Goal: Transaction & Acquisition: Purchase product/service

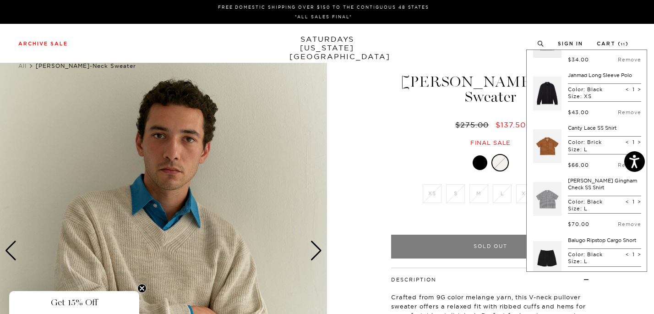
scroll to position [103, 0]
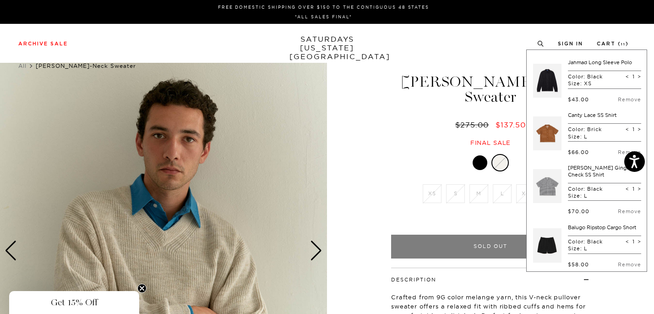
click at [392, 154] on div at bounding box center [490, 162] width 199 height 17
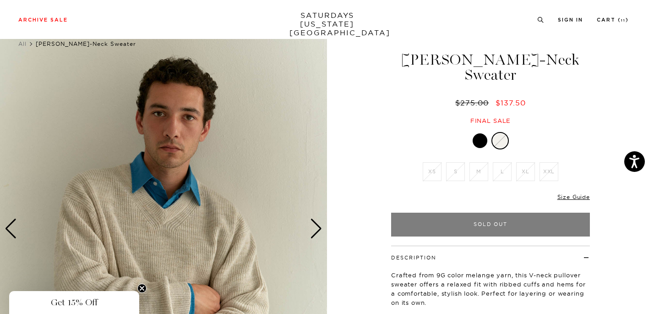
scroll to position [0, 0]
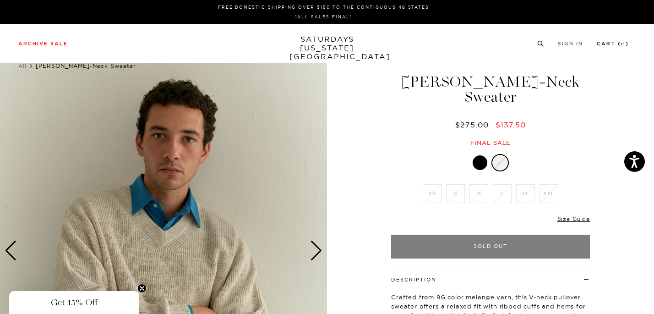
click at [617, 44] on link "Cart ( 11 )" at bounding box center [613, 43] width 32 height 5
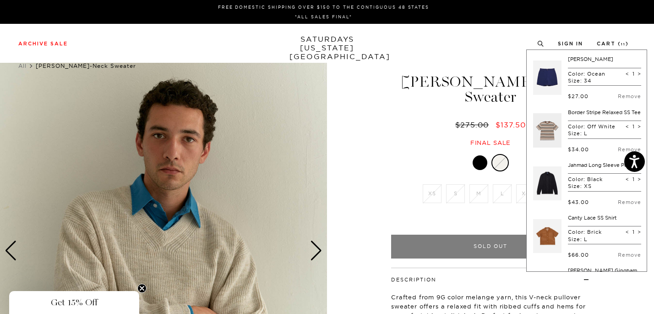
click at [536, 76] on link at bounding box center [547, 77] width 28 height 43
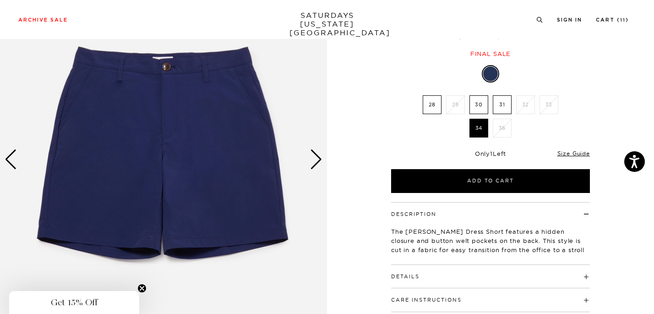
scroll to position [83, 0]
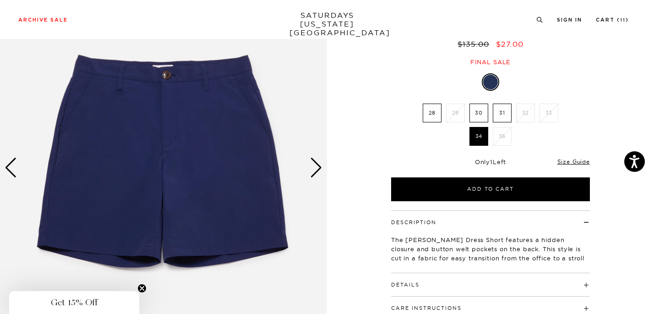
click at [316, 169] on div "Next slide" at bounding box center [316, 168] width 12 height 20
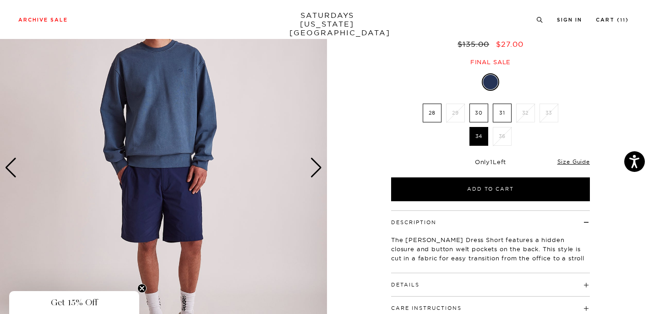
click at [316, 169] on div "Next slide" at bounding box center [316, 168] width 12 height 20
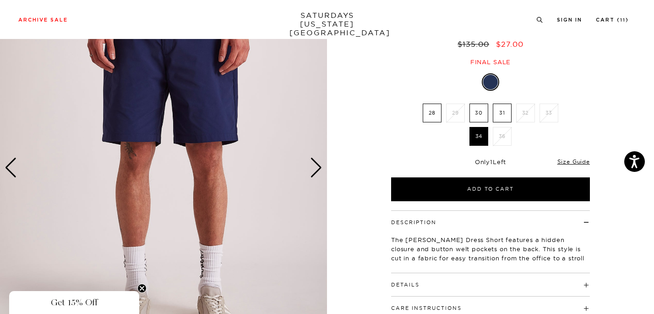
click at [316, 169] on div "Next slide" at bounding box center [316, 168] width 12 height 20
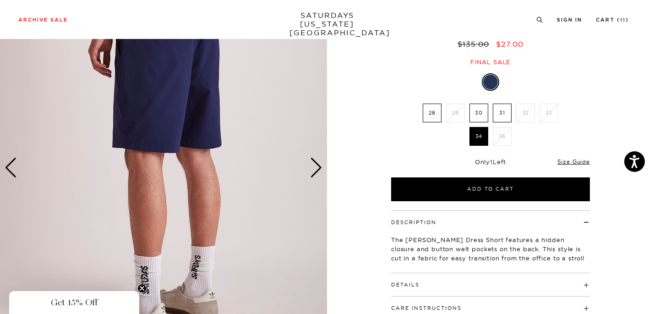
click at [316, 169] on div "Next slide" at bounding box center [316, 168] width 12 height 20
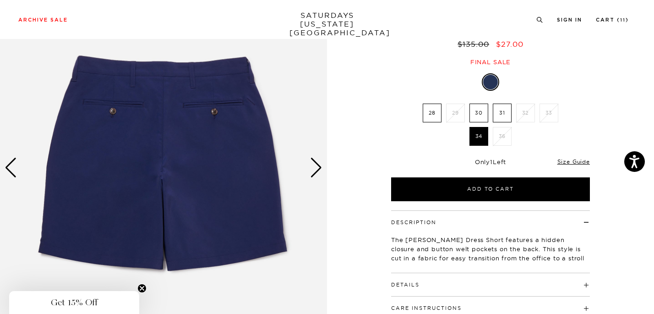
click at [316, 169] on div "Next slide" at bounding box center [316, 168] width 12 height 20
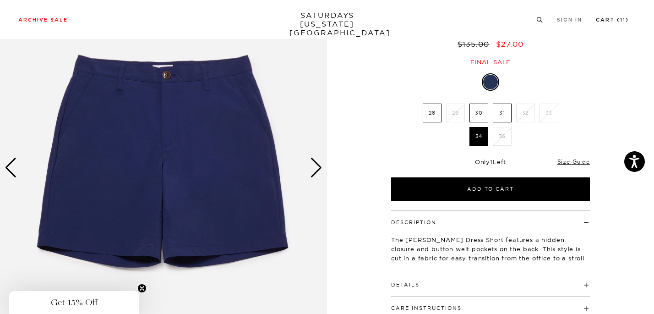
click at [626, 17] on li "Cart ( 11 )" at bounding box center [612, 19] width 33 height 8
click at [612, 16] on li "Cart ( 11 )" at bounding box center [612, 19] width 33 height 8
click at [612, 21] on link "Cart ( 11 )" at bounding box center [612, 19] width 33 height 5
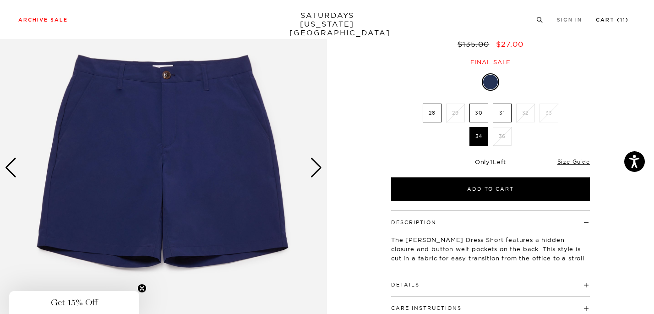
click at [612, 21] on link "Cart ( 11 )" at bounding box center [612, 19] width 33 height 5
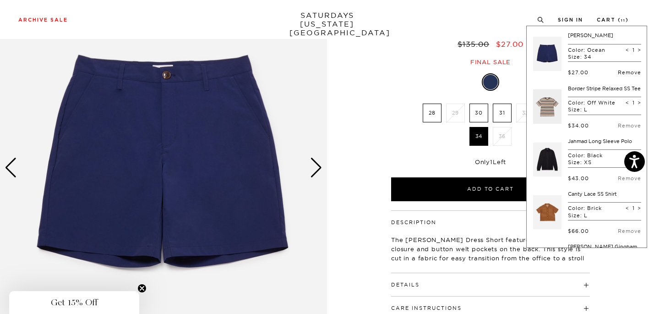
click at [618, 74] on link "Remove" at bounding box center [629, 72] width 23 height 6
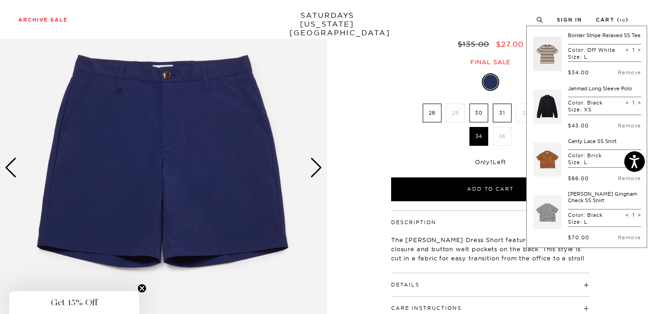
click at [534, 56] on link at bounding box center [547, 53] width 28 height 43
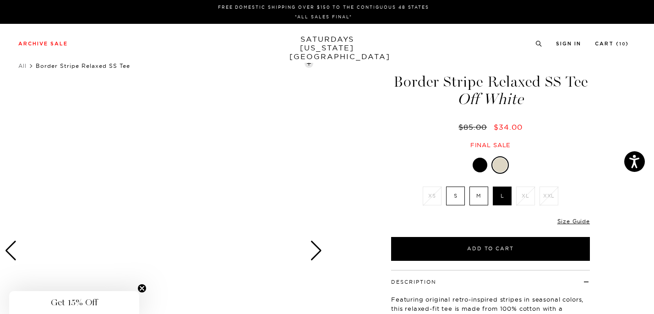
click at [143, 289] on icon "Close teaser" at bounding box center [142, 288] width 4 height 4
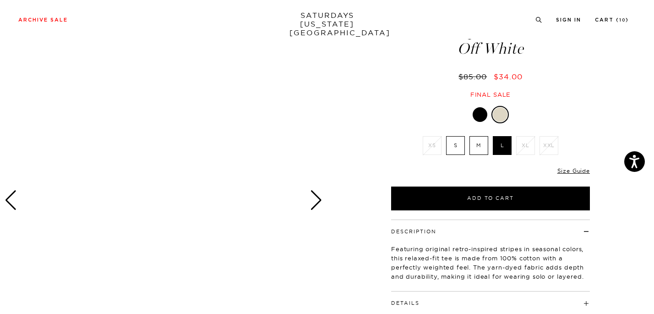
scroll to position [56, 0]
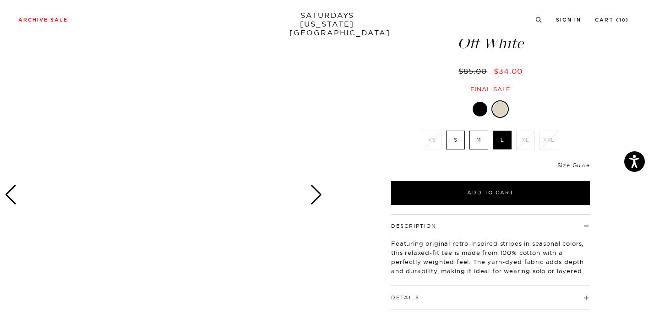
click at [316, 190] on div "Next slide" at bounding box center [316, 195] width 12 height 20
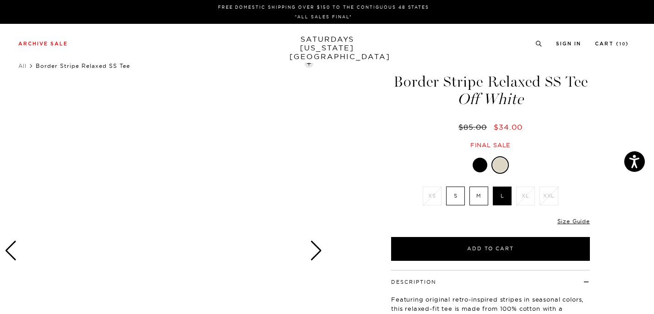
click at [326, 247] on div at bounding box center [163, 250] width 327 height 409
click at [315, 247] on div "Next slide" at bounding box center [316, 250] width 12 height 20
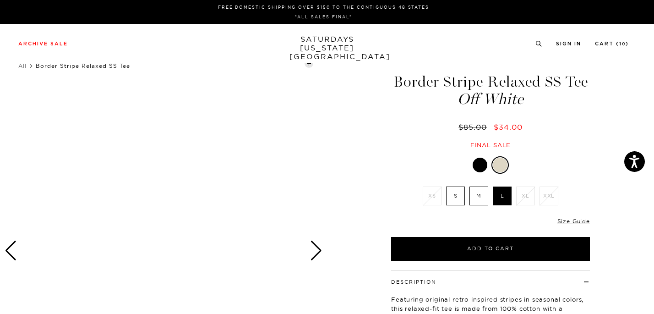
click at [315, 247] on div "Next slide" at bounding box center [316, 250] width 12 height 20
click at [7, 256] on div "Previous slide" at bounding box center [11, 250] width 12 height 20
click at [616, 44] on link "Cart ( 10 )" at bounding box center [612, 43] width 34 height 5
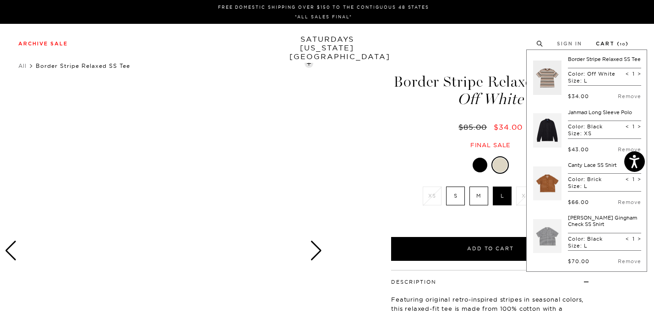
click at [616, 44] on link "Cart ( 10 )" at bounding box center [612, 43] width 33 height 5
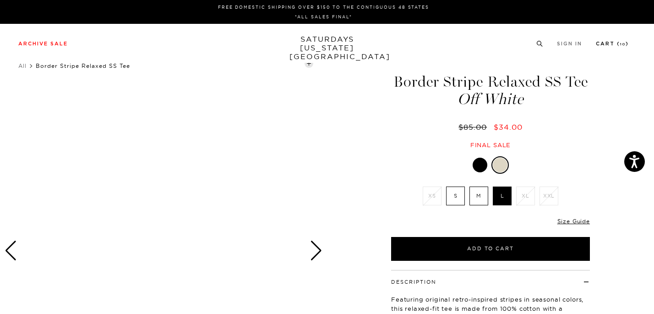
click at [616, 44] on link "Cart ( 10 )" at bounding box center [612, 43] width 33 height 5
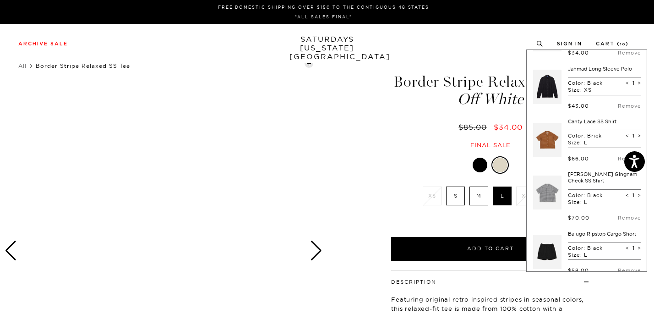
scroll to position [44, 0]
click at [538, 149] on link at bounding box center [547, 138] width 28 height 43
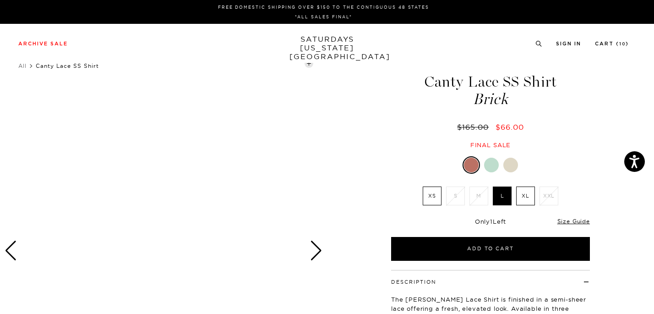
click at [316, 248] on div "Next slide" at bounding box center [316, 250] width 12 height 20
click at [23, 67] on link "All" at bounding box center [22, 65] width 8 height 7
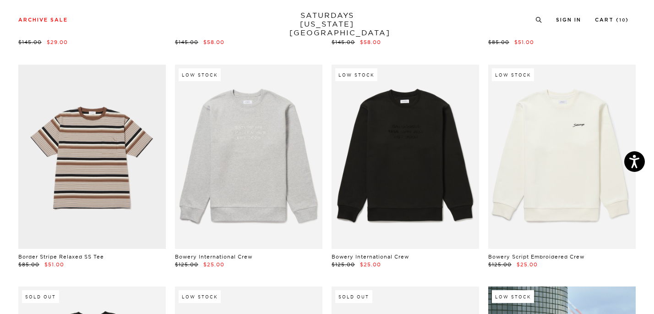
scroll to position [508, 0]
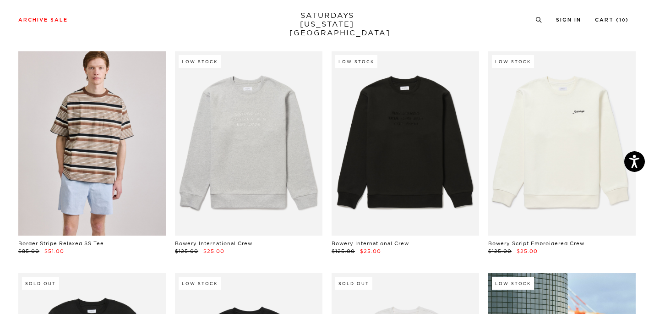
click at [94, 184] on link at bounding box center [91, 143] width 147 height 185
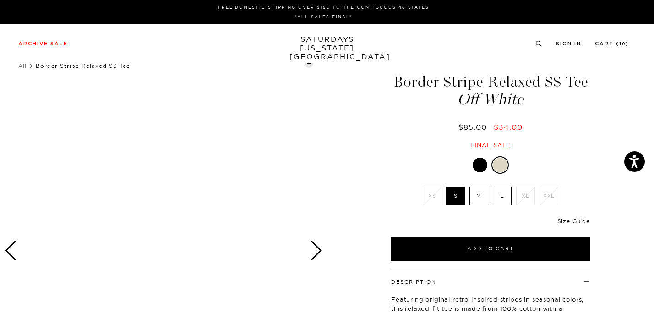
click at [319, 253] on div "Next slide" at bounding box center [316, 250] width 12 height 20
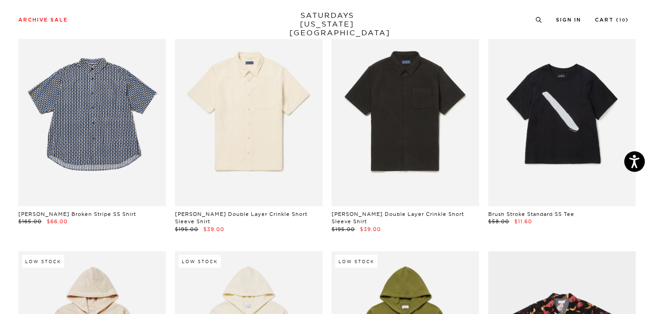
scroll to position [1202, 0]
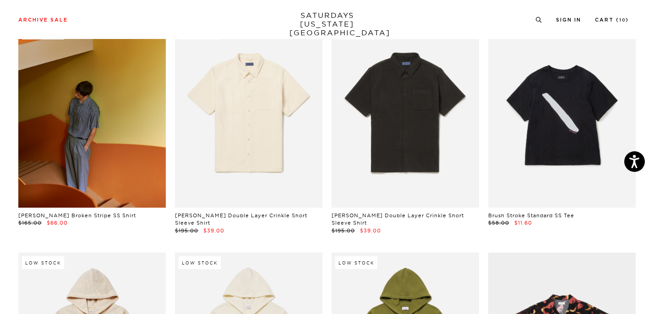
click at [90, 149] on link at bounding box center [91, 115] width 147 height 185
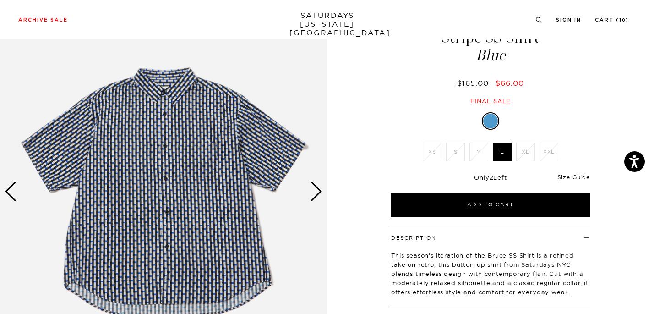
scroll to position [60, 0]
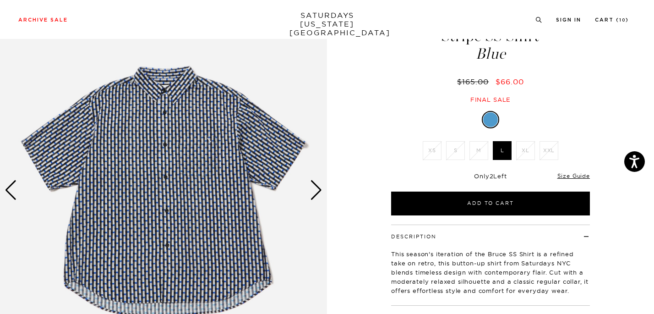
click at [314, 189] on div "Next slide" at bounding box center [316, 190] width 12 height 20
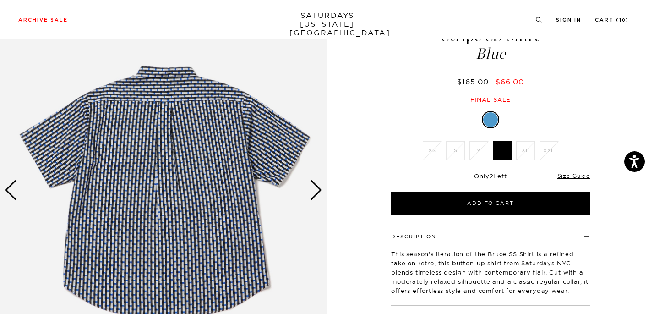
click at [314, 189] on div "Next slide" at bounding box center [316, 190] width 12 height 20
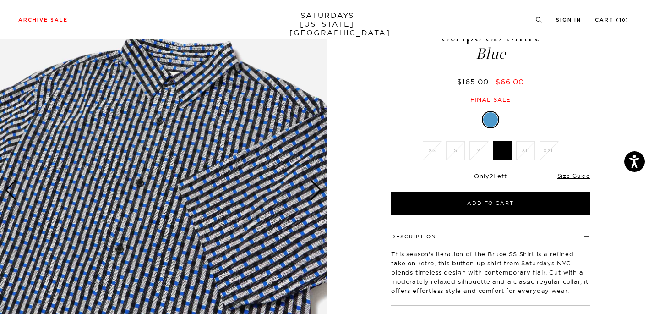
click at [314, 189] on div "Next slide" at bounding box center [316, 190] width 12 height 20
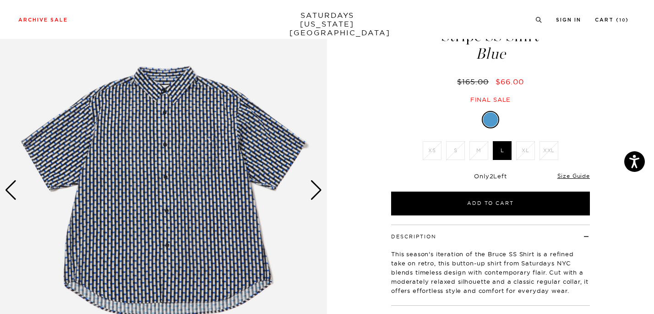
click at [314, 189] on div "Next slide" at bounding box center [316, 190] width 12 height 20
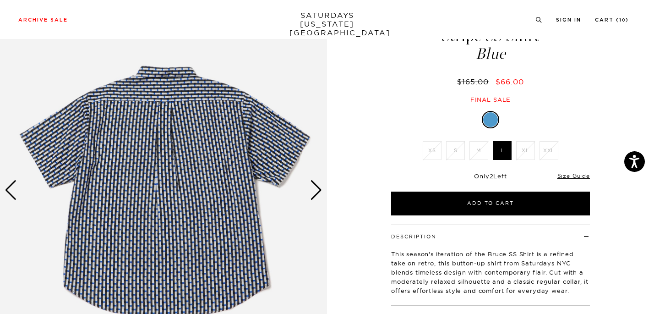
click at [314, 189] on div "Next slide" at bounding box center [316, 190] width 12 height 20
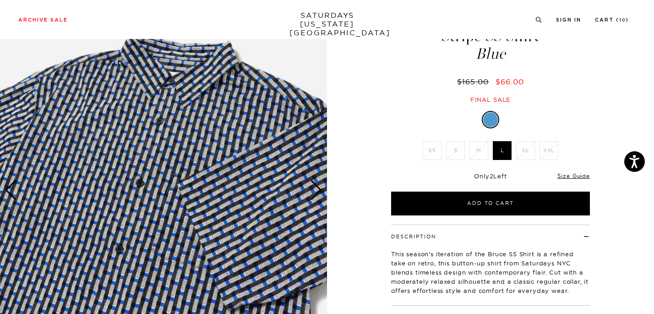
click at [314, 190] on div "Next slide" at bounding box center [316, 190] width 12 height 20
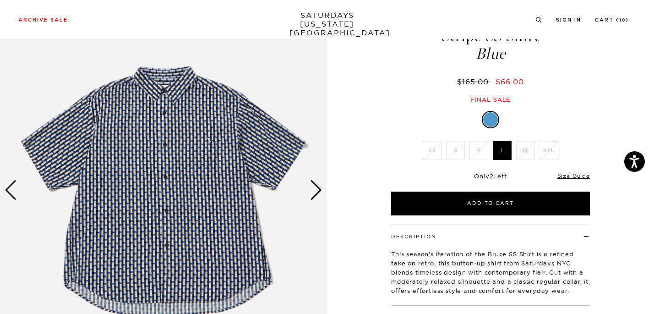
click at [314, 190] on div "Next slide" at bounding box center [316, 190] width 12 height 20
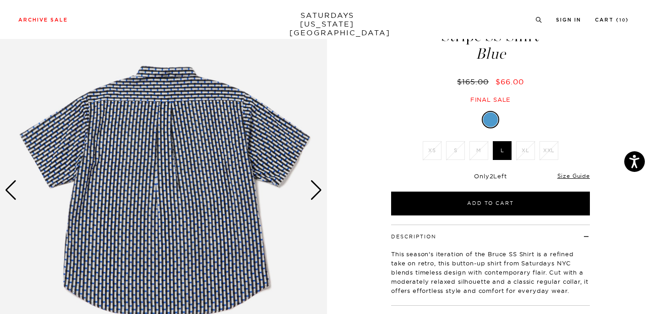
click at [314, 190] on div "Next slide" at bounding box center [316, 190] width 12 height 20
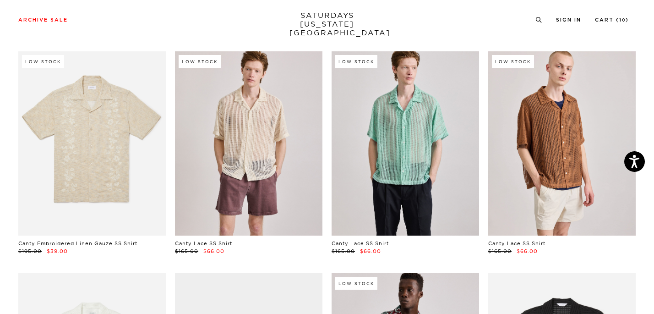
scroll to position [2067, 0]
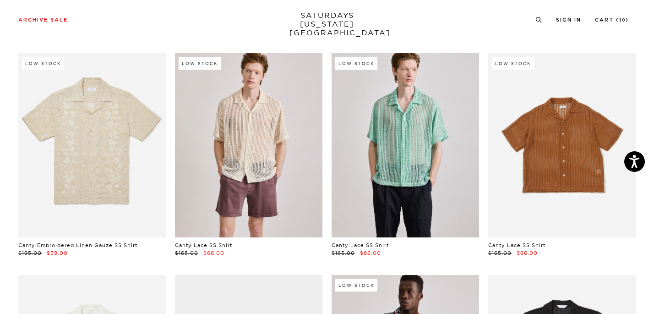
click at [576, 147] on link at bounding box center [561, 145] width 147 height 185
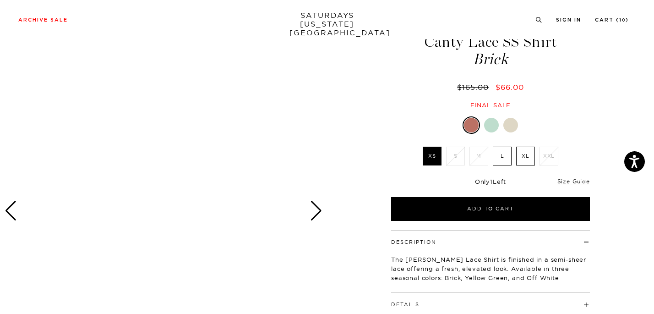
scroll to position [46, 0]
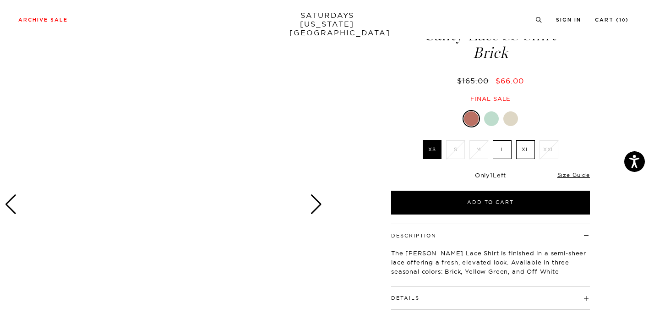
click at [316, 206] on div "Next slide" at bounding box center [316, 204] width 12 height 20
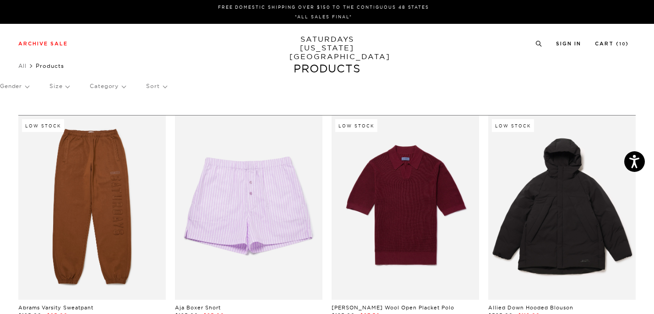
click at [326, 39] on link "SATURDAYS NEW YORK CITY" at bounding box center [327, 48] width 76 height 26
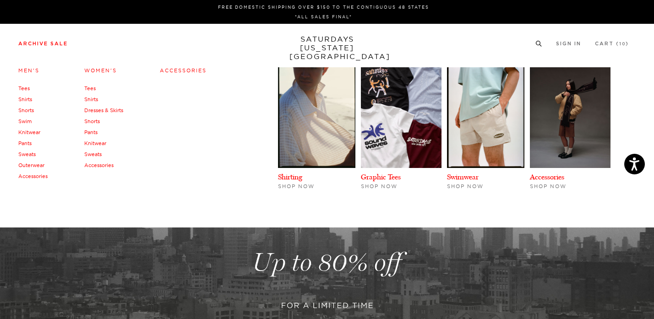
click at [31, 68] on link "Men's" at bounding box center [28, 70] width 21 height 6
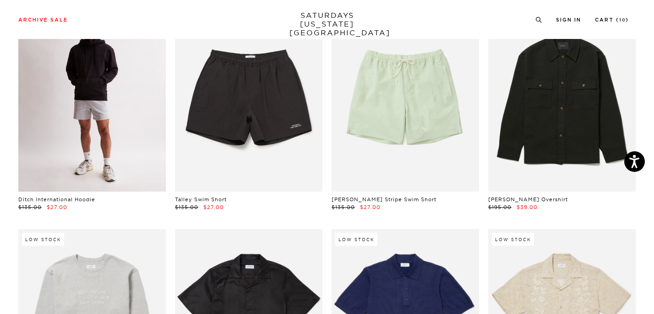
scroll to position [751, 0]
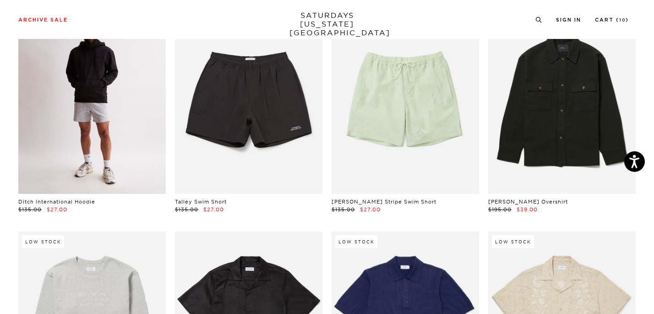
click at [109, 128] on link at bounding box center [91, 102] width 147 height 185
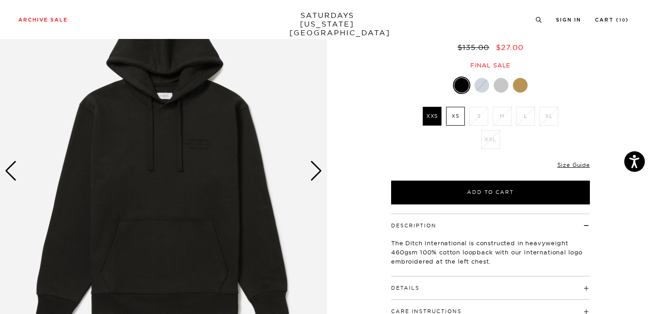
scroll to position [87, 0]
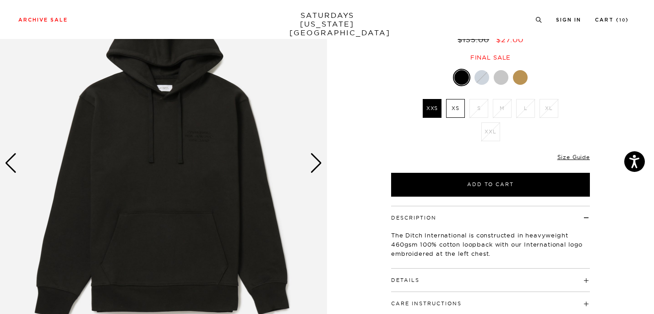
click at [314, 169] on div "Next slide" at bounding box center [316, 163] width 12 height 20
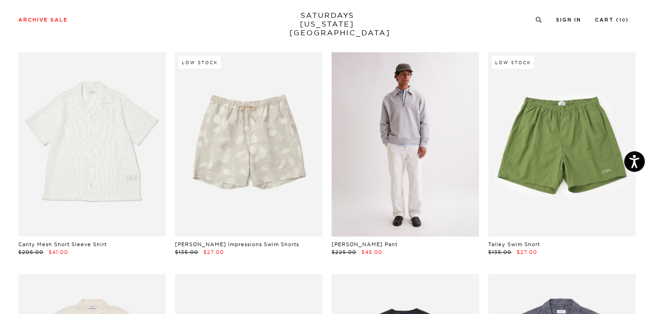
scroll to position [1599, 0]
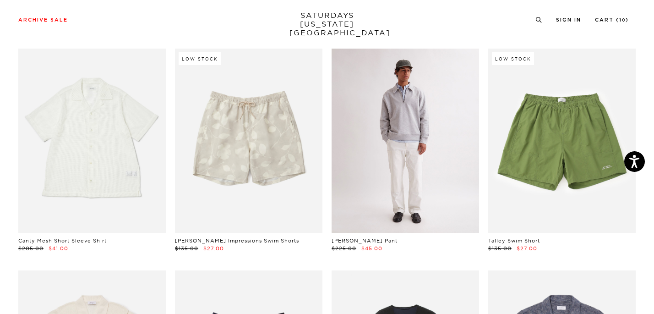
click at [394, 149] on link at bounding box center [405, 141] width 147 height 185
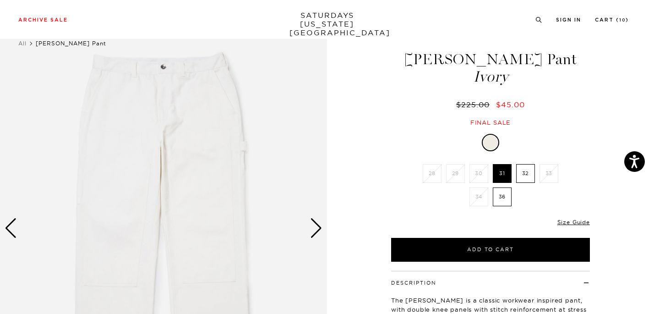
scroll to position [24, 0]
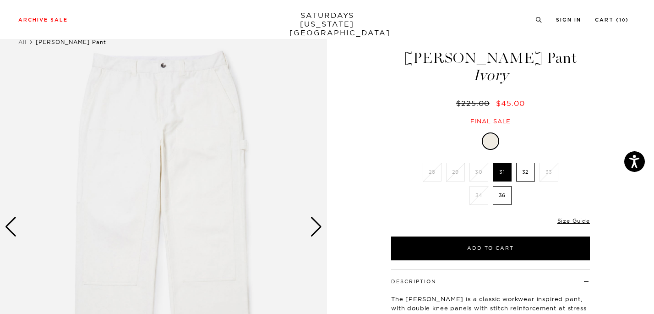
click at [308, 226] on img at bounding box center [163, 226] width 327 height 409
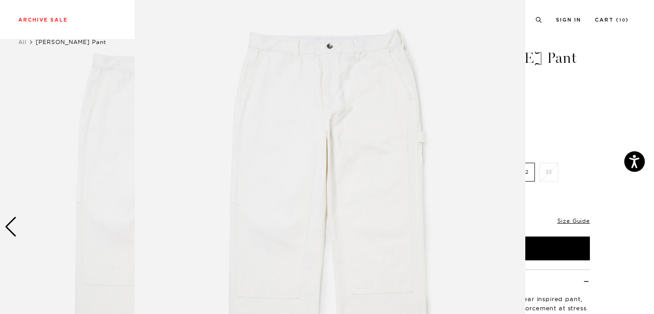
scroll to position [25, 0]
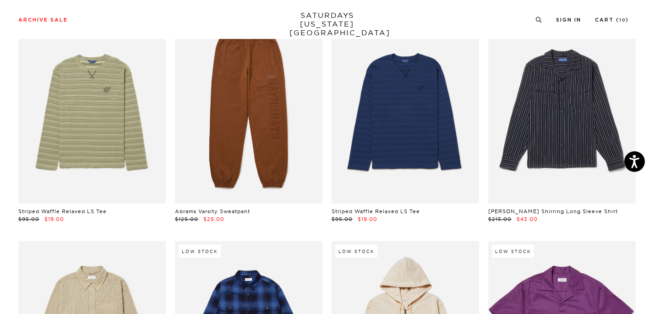
scroll to position [7181, 0]
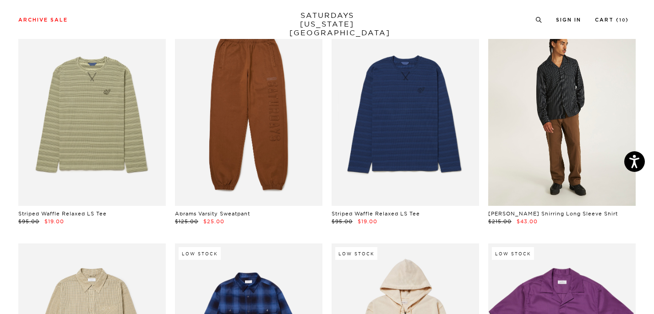
click at [550, 114] on link at bounding box center [561, 114] width 147 height 185
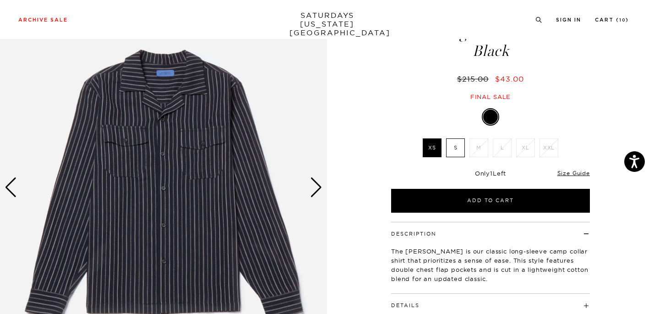
scroll to position [65, 0]
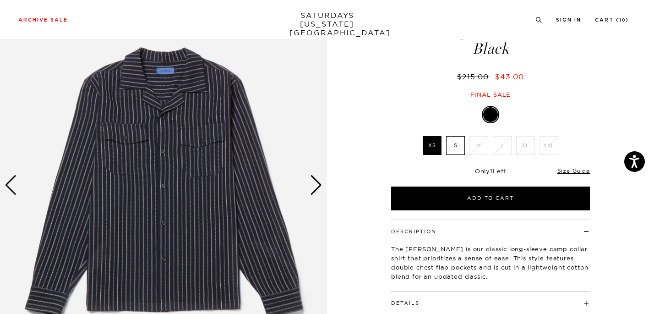
click at [316, 185] on div "Next slide" at bounding box center [316, 185] width 12 height 20
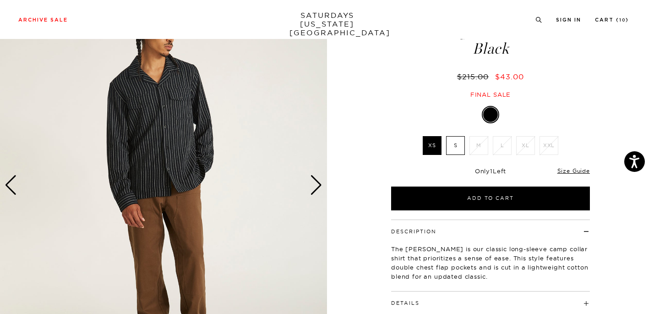
click at [316, 185] on div "Next slide" at bounding box center [316, 185] width 12 height 20
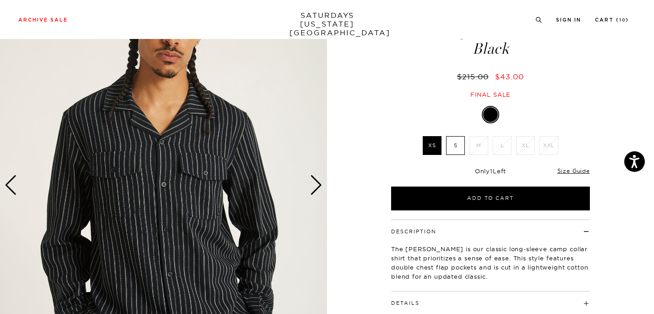
click at [316, 186] on div "Next slide" at bounding box center [316, 185] width 12 height 20
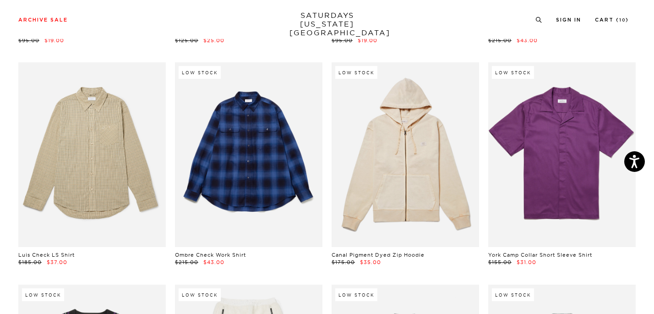
scroll to position [7367, 0]
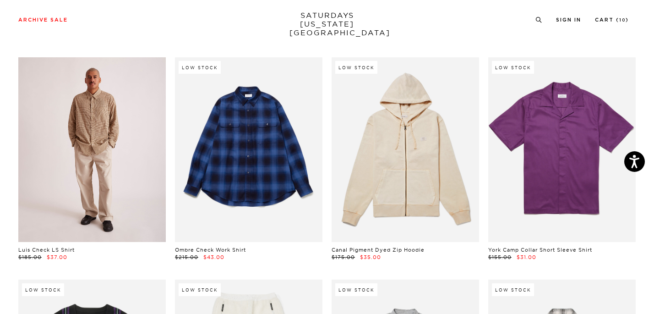
click at [84, 182] on link at bounding box center [91, 149] width 147 height 185
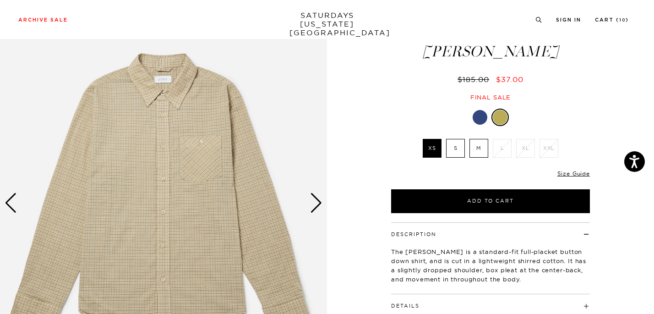
scroll to position [49, 0]
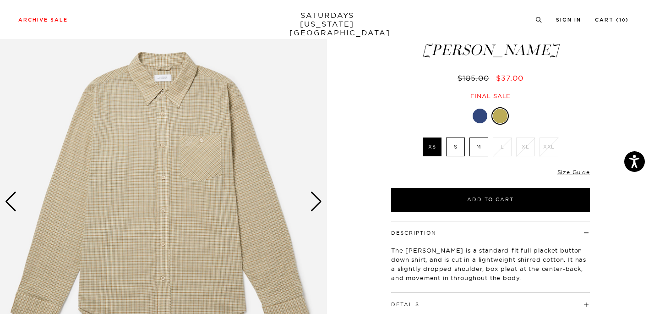
click at [312, 202] on div "Next slide" at bounding box center [316, 201] width 12 height 20
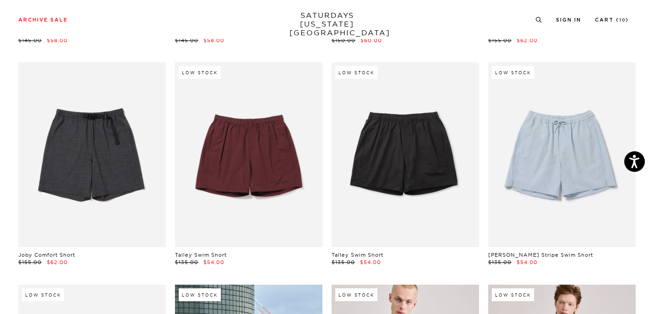
scroll to position [8253, 0]
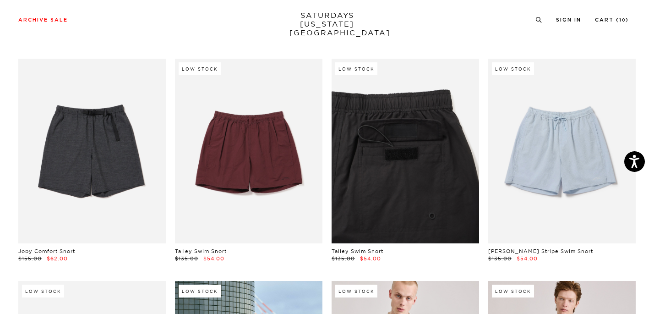
click at [383, 167] on link at bounding box center [405, 151] width 147 height 185
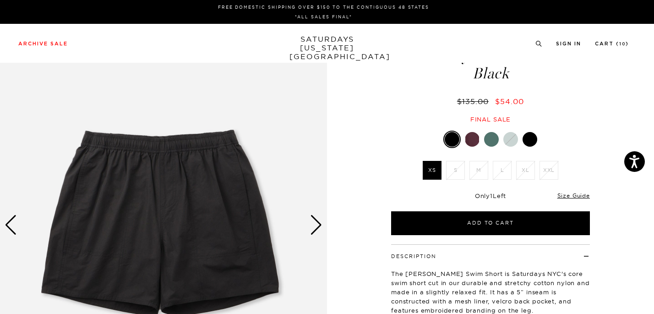
scroll to position [44, 0]
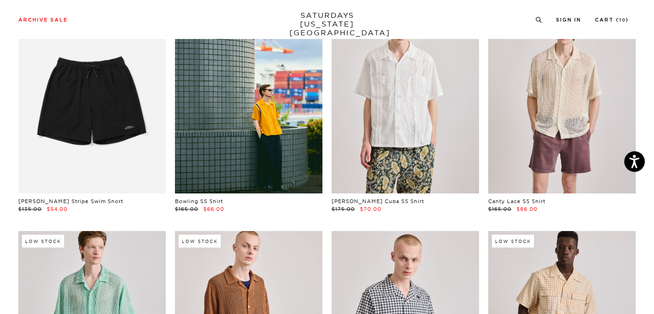
scroll to position [8526, 0]
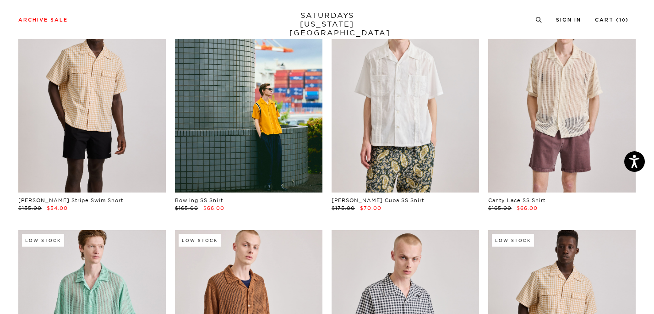
click at [101, 114] on link at bounding box center [91, 100] width 147 height 185
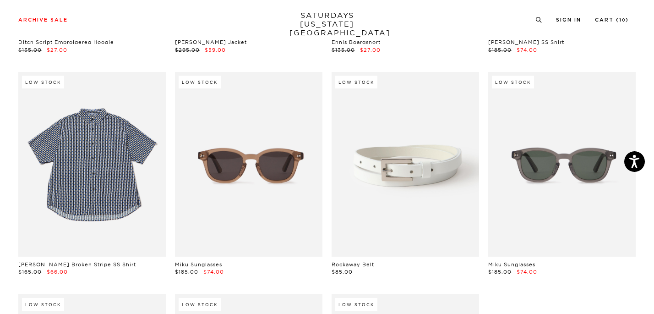
scroll to position [10689, 0]
click at [608, 20] on link "Cart ( 10 )" at bounding box center [612, 19] width 34 height 5
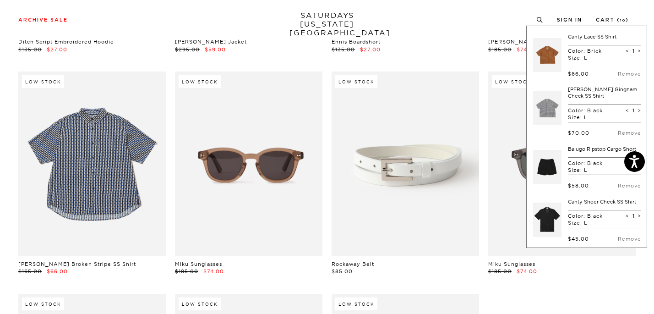
scroll to position [117, 0]
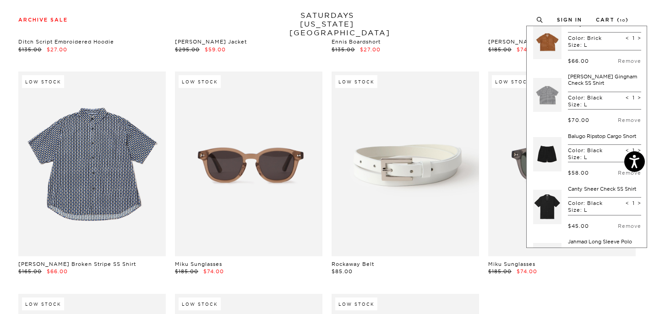
click at [538, 96] on link at bounding box center [547, 94] width 28 height 43
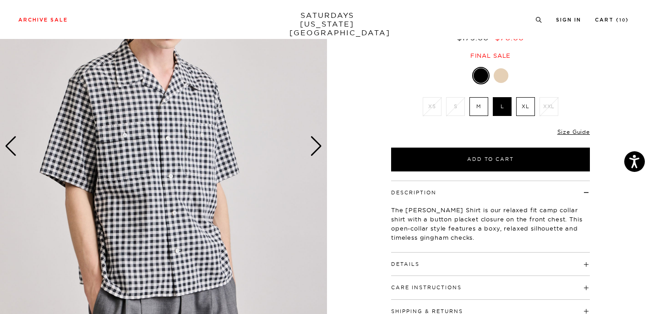
scroll to position [106, 0]
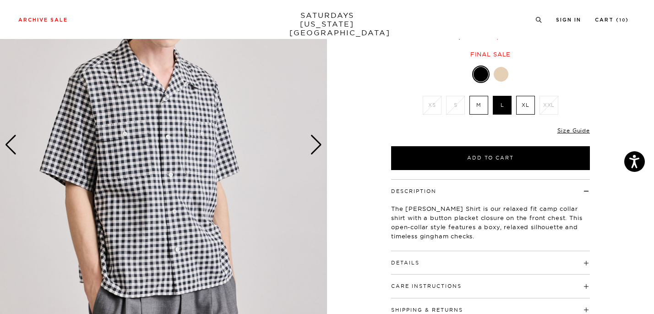
click at [316, 146] on div "Next slide" at bounding box center [316, 145] width 12 height 20
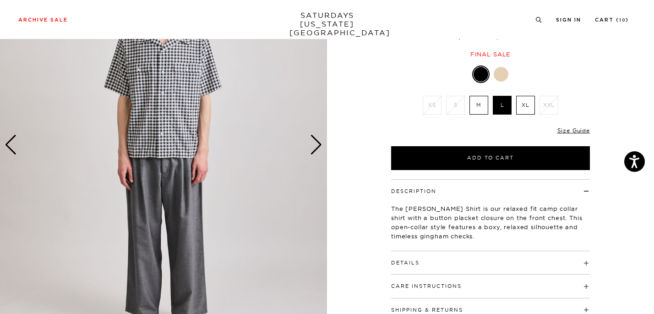
click at [316, 146] on div "Next slide" at bounding box center [316, 145] width 12 height 20
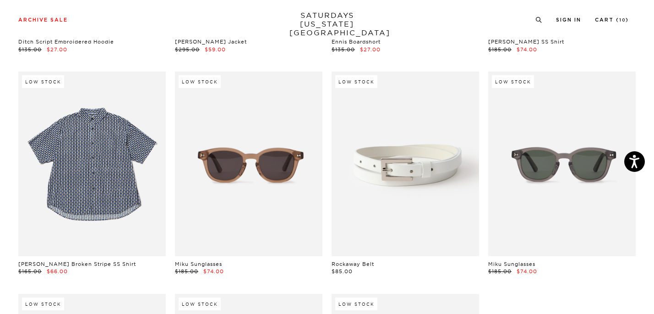
click at [616, 14] on div "Archive Sale Men's Tees Shirts Shorts Swim Knitwear Pants Sweats Women's" at bounding box center [327, 19] width 654 height 39
click at [618, 21] on link "Cart ( 10 )" at bounding box center [612, 19] width 34 height 5
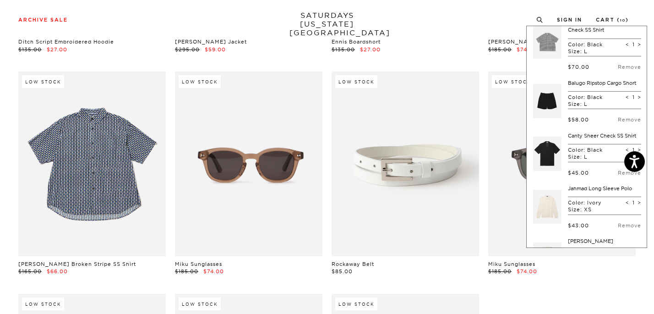
scroll to position [175, 0]
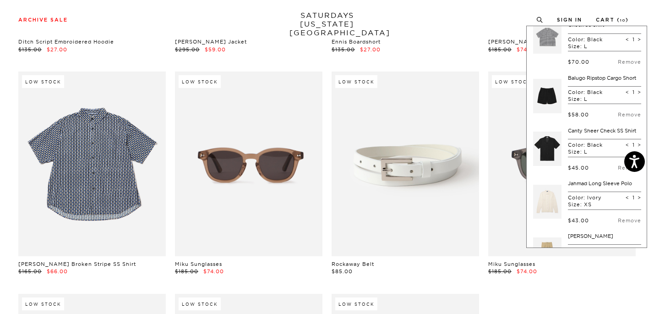
click at [538, 103] on link at bounding box center [547, 96] width 28 height 43
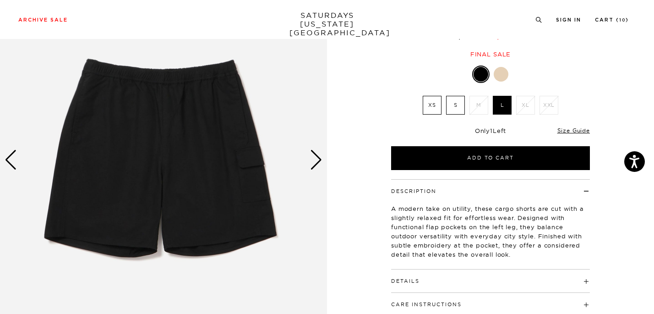
scroll to position [98, 0]
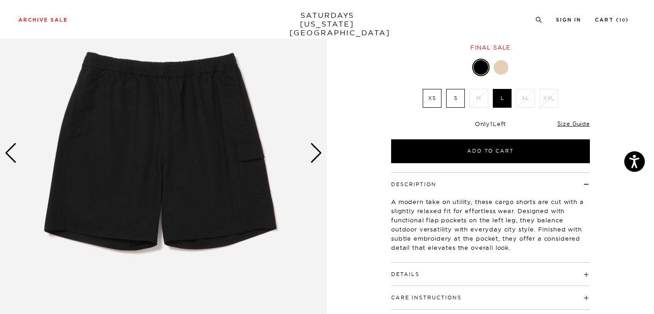
click at [323, 159] on img at bounding box center [163, 153] width 327 height 409
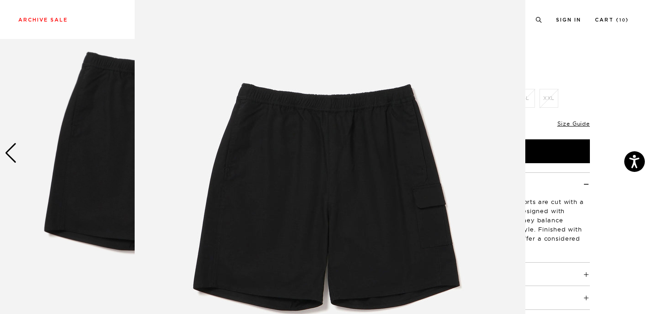
scroll to position [0, 0]
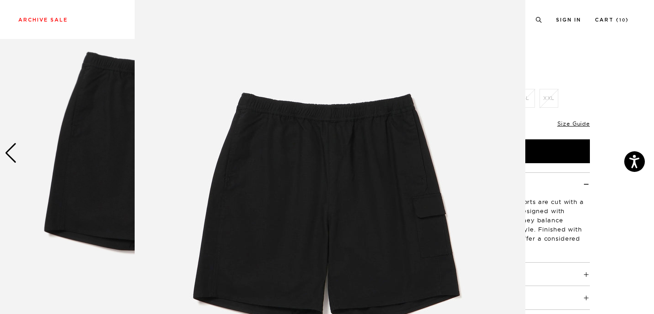
click at [599, 66] on figure at bounding box center [327, 157] width 654 height 314
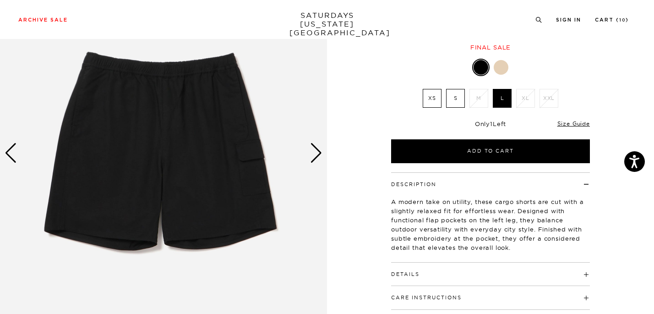
click at [318, 154] on div "Next slide" at bounding box center [316, 153] width 12 height 20
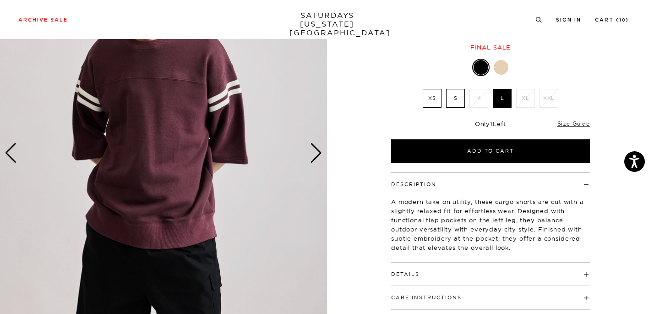
click at [318, 154] on div "Next slide" at bounding box center [316, 153] width 12 height 20
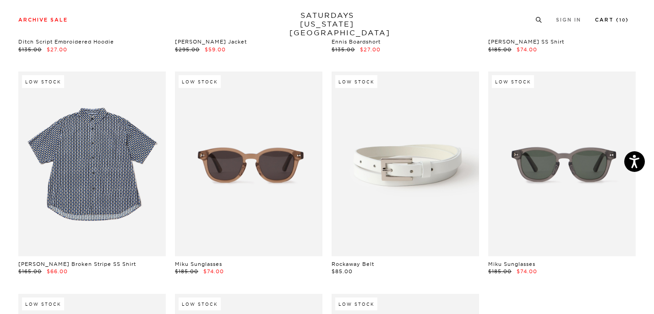
click at [602, 22] on link "Cart ( 10 )" at bounding box center [612, 19] width 34 height 5
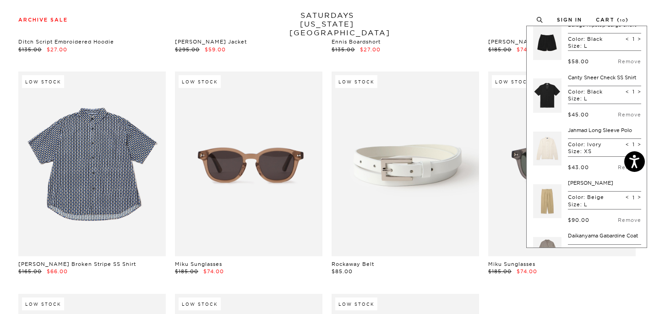
scroll to position [229, 0]
click at [533, 107] on link at bounding box center [547, 94] width 28 height 43
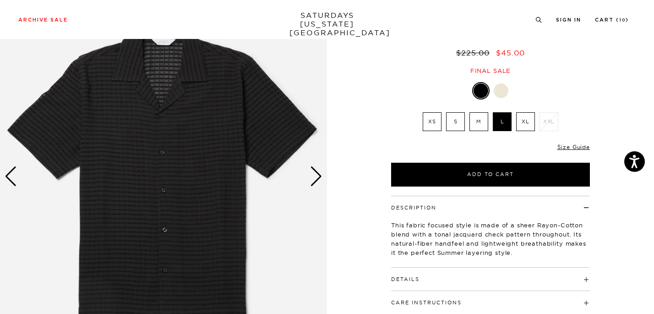
scroll to position [79, 0]
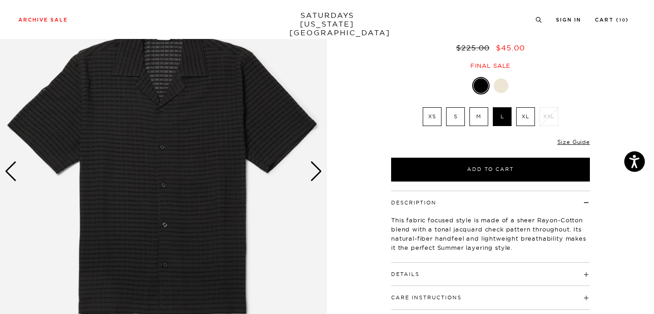
click at [314, 175] on div "Next slide" at bounding box center [316, 171] width 12 height 20
click at [621, 22] on link "Cart ( 10 )" at bounding box center [612, 19] width 34 height 5
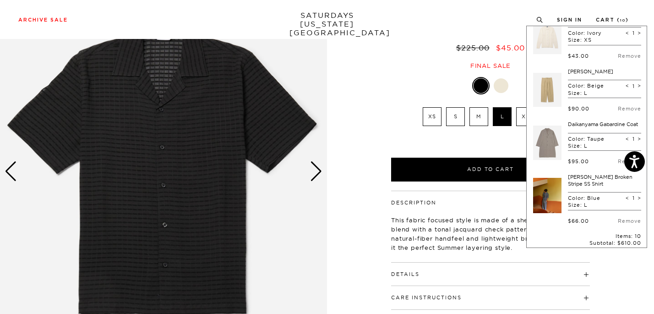
scroll to position [345, 0]
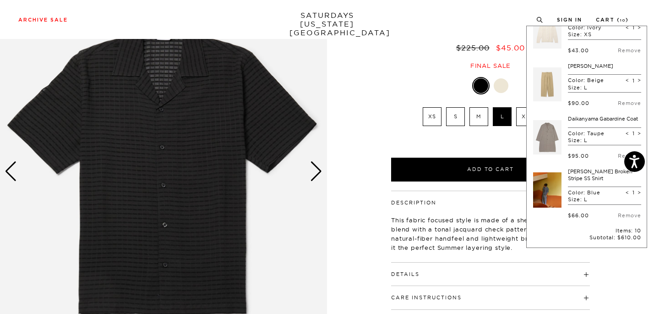
click at [534, 106] on link at bounding box center [547, 84] width 28 height 43
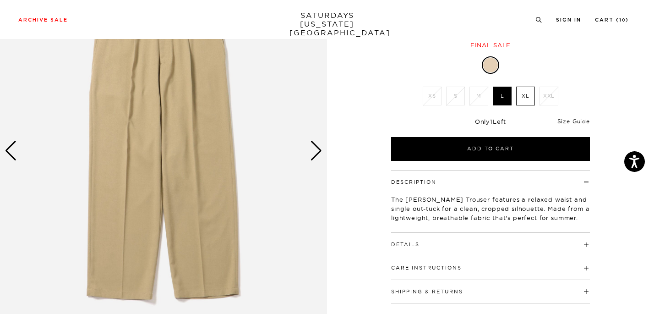
scroll to position [106, 0]
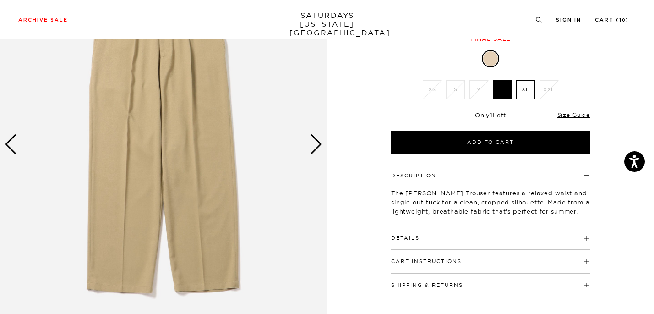
click at [315, 145] on div "Next slide" at bounding box center [316, 144] width 12 height 20
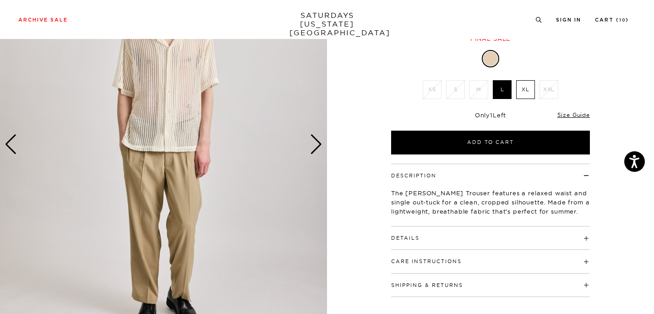
click at [315, 145] on div "Next slide" at bounding box center [316, 144] width 12 height 20
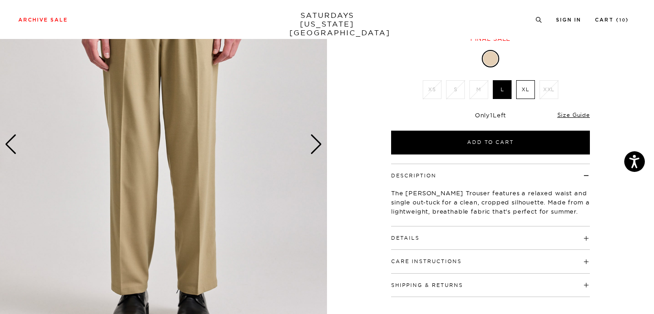
click at [315, 146] on div "Next slide" at bounding box center [316, 144] width 12 height 20
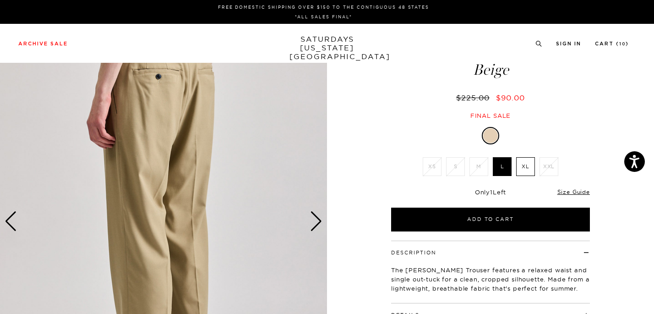
scroll to position [0, 0]
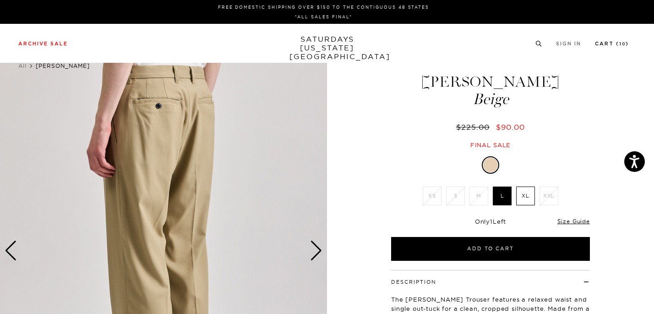
click at [623, 45] on link "Cart ( 10 )" at bounding box center [612, 43] width 34 height 5
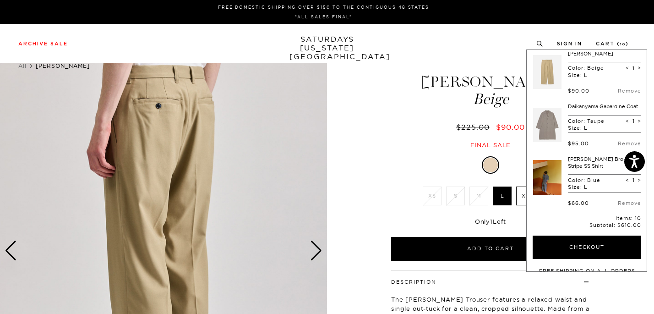
scroll to position [377, 0]
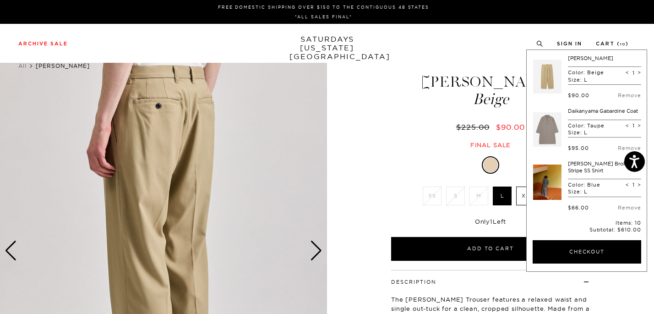
click at [536, 147] on link at bounding box center [547, 129] width 28 height 43
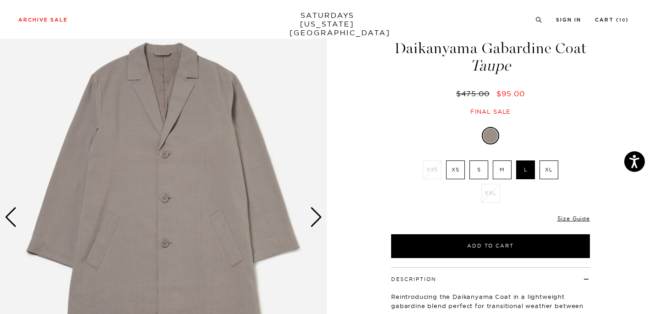
scroll to position [35, 0]
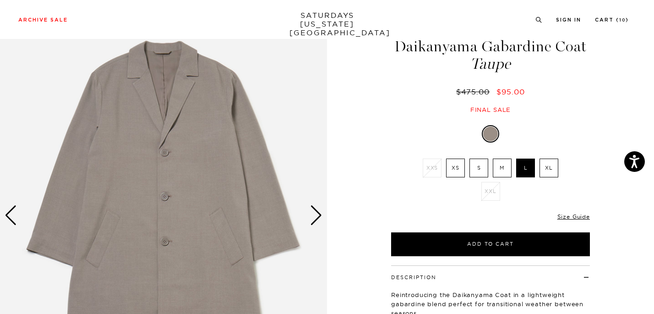
click at [316, 218] on div "Next slide" at bounding box center [316, 215] width 12 height 20
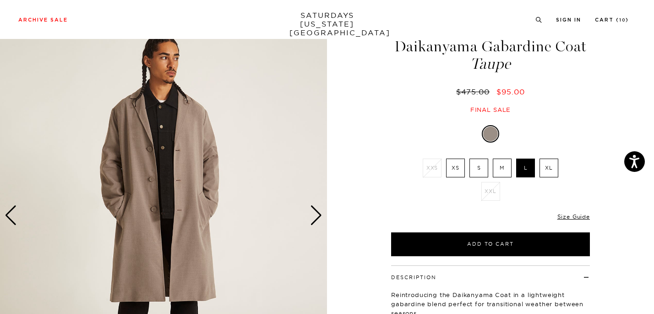
click at [316, 218] on div "Next slide" at bounding box center [316, 215] width 12 height 20
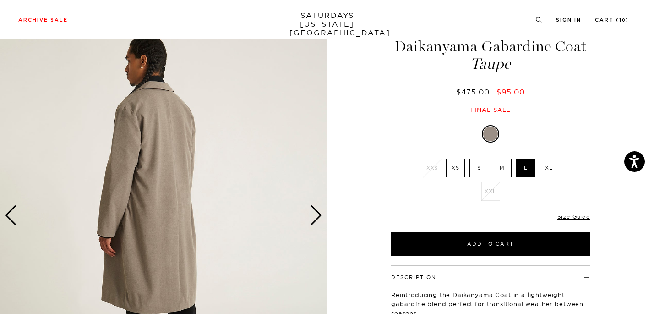
click at [316, 218] on div "Next slide" at bounding box center [316, 215] width 12 height 20
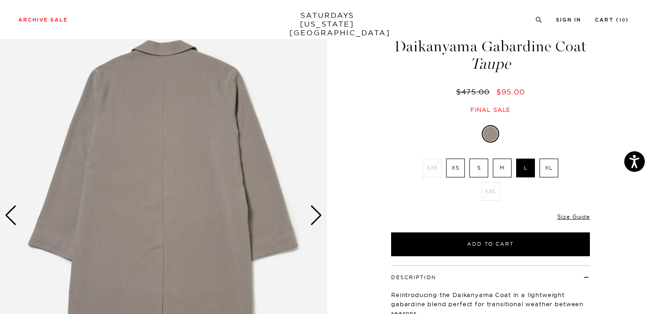
click at [316, 218] on div "Next slide" at bounding box center [316, 215] width 12 height 20
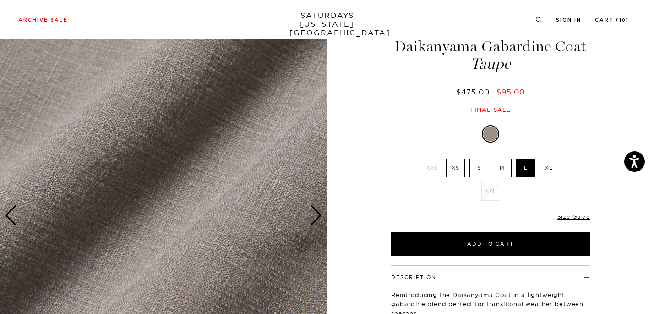
click at [316, 218] on div "Next slide" at bounding box center [316, 215] width 12 height 20
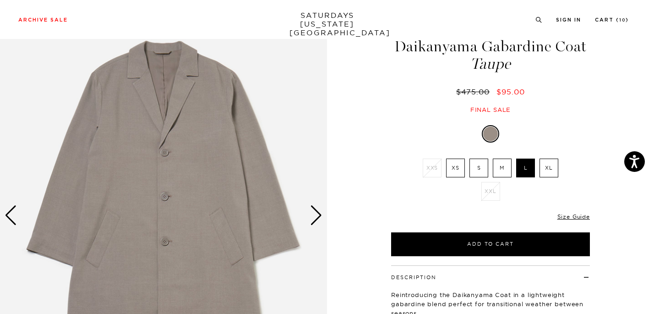
click at [316, 218] on div "Next slide" at bounding box center [316, 215] width 12 height 20
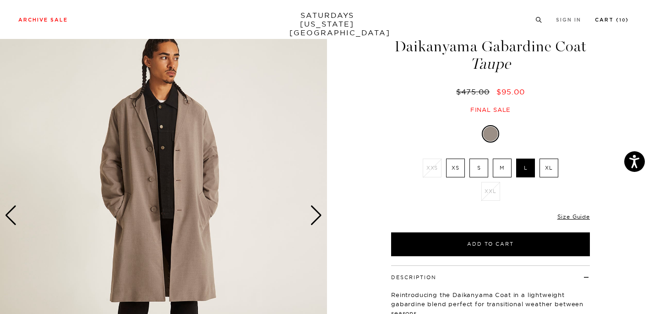
click at [622, 22] on link "Cart ( 10 )" at bounding box center [612, 19] width 34 height 5
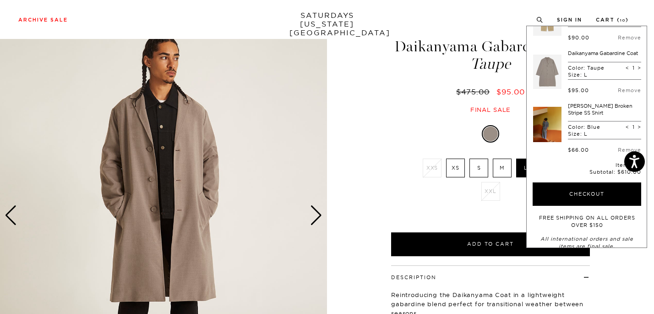
scroll to position [409, 0]
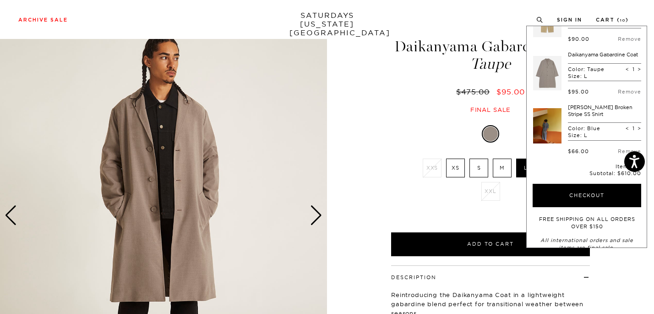
click at [534, 147] on link at bounding box center [547, 125] width 28 height 43
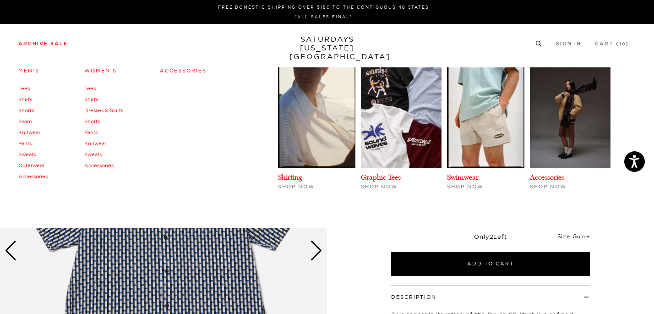
click at [35, 177] on link "Accessories" at bounding box center [32, 176] width 29 height 6
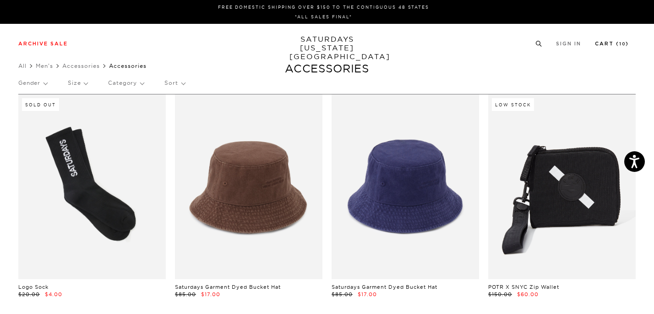
click at [621, 43] on link "Cart ( 10 )" at bounding box center [612, 43] width 34 height 5
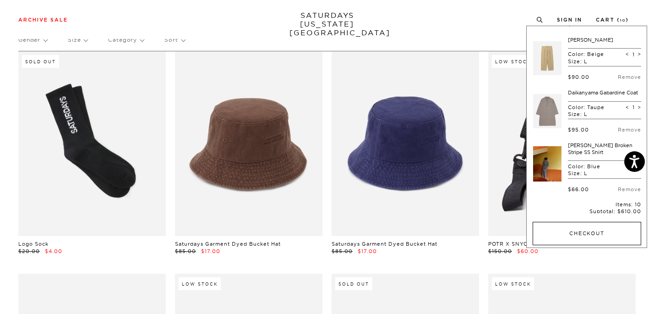
scroll to position [461, 0]
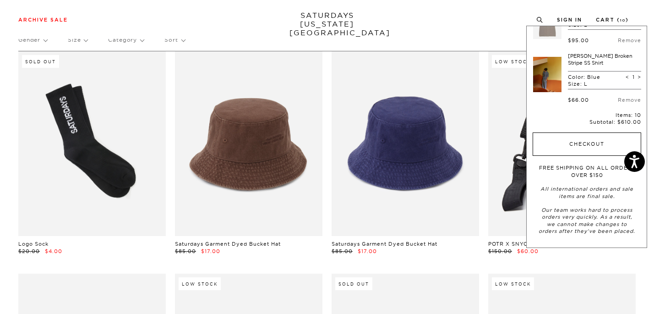
click at [570, 156] on button "Checkout" at bounding box center [587, 144] width 109 height 24
